Goal: Task Accomplishment & Management: Manage account settings

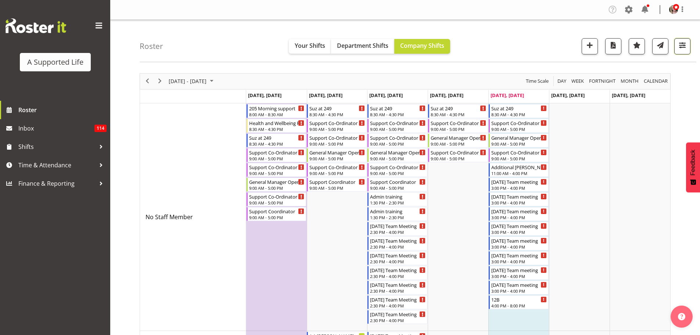
click at [682, 50] on span "button" at bounding box center [682, 45] width 10 height 10
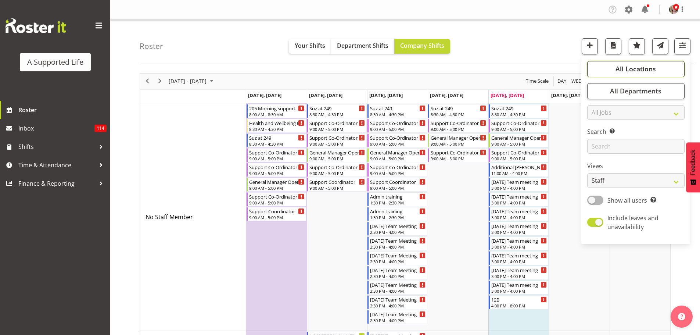
click at [620, 69] on span "All Locations" at bounding box center [635, 68] width 40 height 9
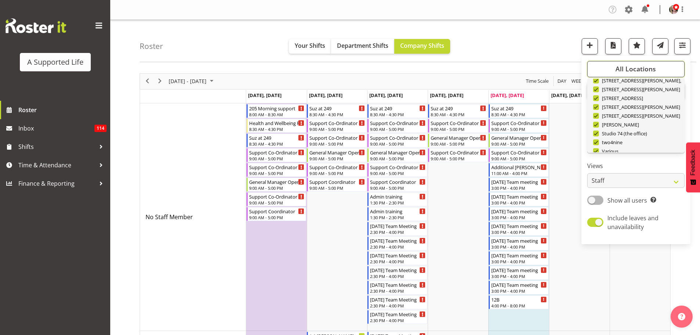
scroll to position [220, 0]
click at [637, 139] on span "Deselect All" at bounding box center [644, 140] width 30 height 7
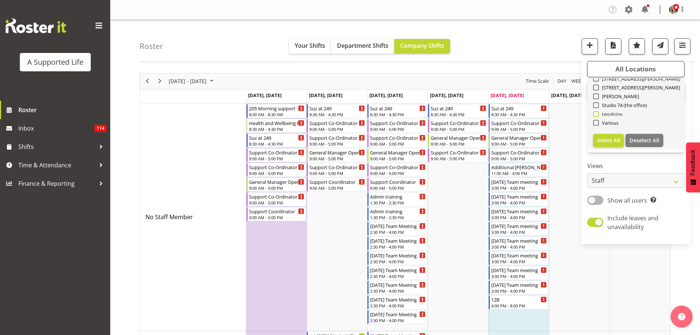
checkbox input "false"
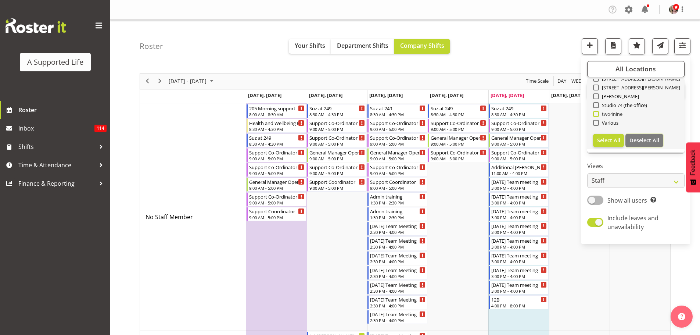
checkbox input "false"
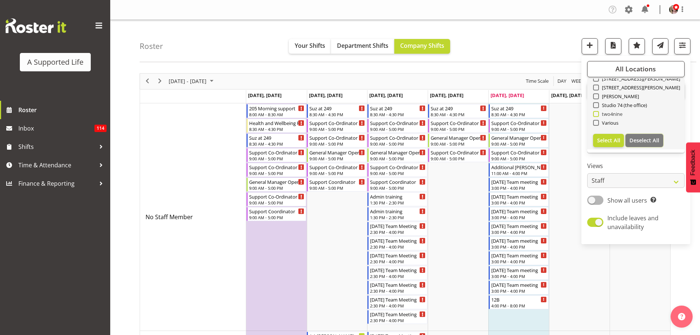
checkbox input "false"
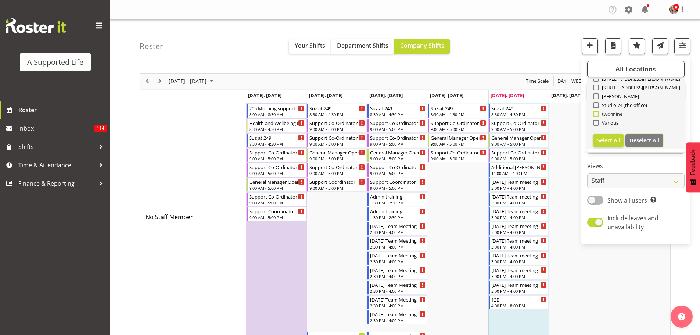
checkbox input "false"
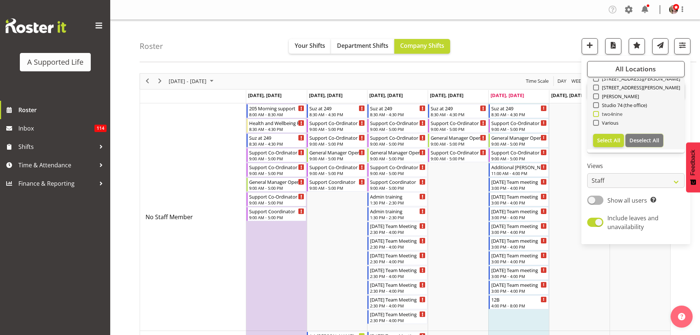
checkbox input "false"
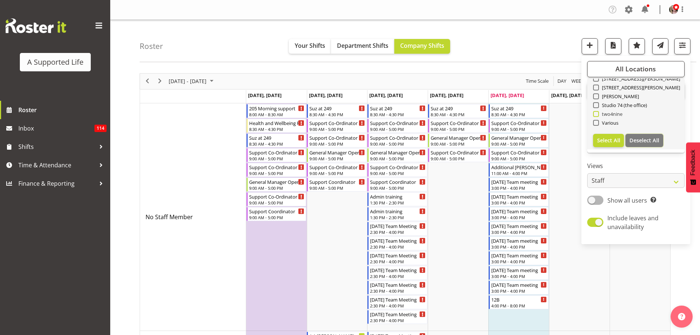
checkbox input "false"
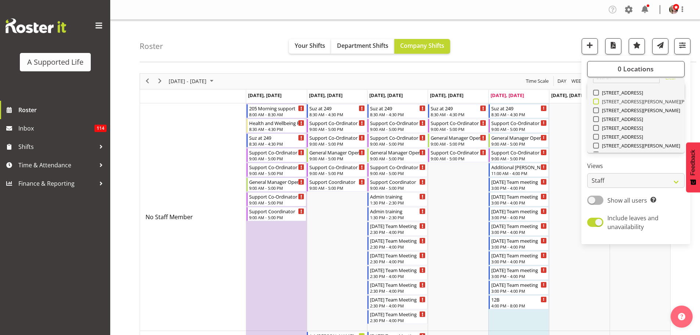
scroll to position [0, 0]
click at [595, 123] on span at bounding box center [596, 123] width 6 height 6
click at [595, 123] on input "[STREET_ADDRESS][PERSON_NAME]" at bounding box center [595, 122] width 5 height 5
checkbox input "true"
